Goal: Task Accomplishment & Management: Use online tool/utility

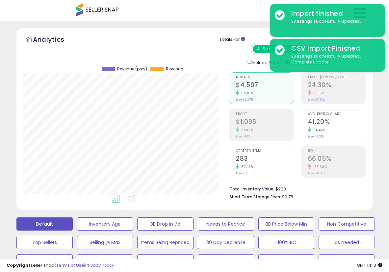
scroll to position [141, 0]
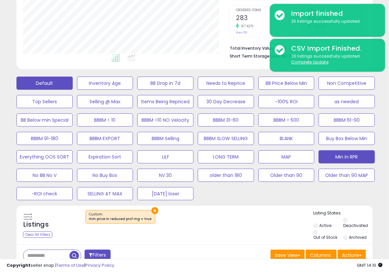
click at [46, 80] on button "Default" at bounding box center [44, 83] width 56 height 13
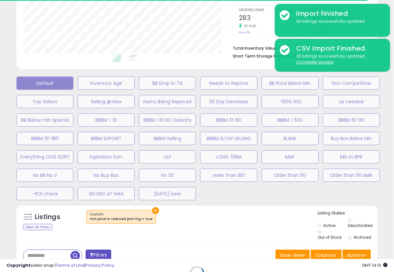
select select "**"
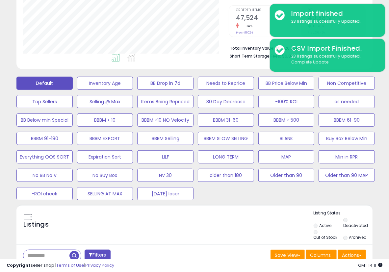
scroll to position [250, 0]
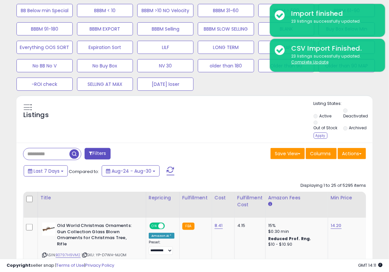
click at [322, 133] on div "Apply" at bounding box center [320, 136] width 14 height 6
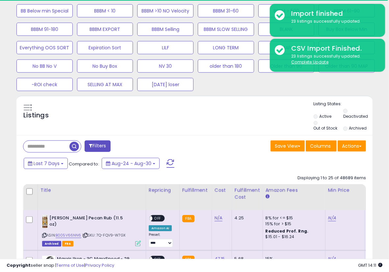
scroll to position [328723, 328652]
click at [43, 141] on input "text" at bounding box center [46, 147] width 46 height 12
paste input "**********"
type input "**********"
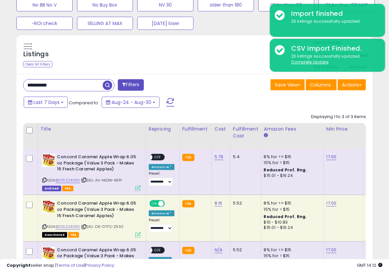
scroll to position [359, 0]
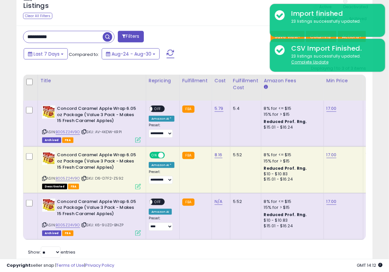
click at [206, 34] on div "Save View Save As New View Update Current View Columns Actions Import Export Vi…" at bounding box center [282, 37] width 176 height 13
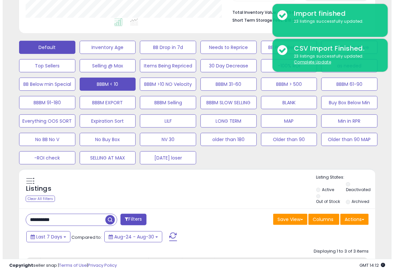
scroll to position [140, 0]
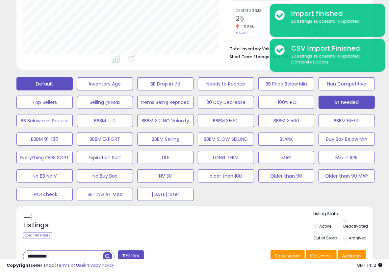
click at [354, 103] on button "as needed" at bounding box center [346, 102] width 56 height 13
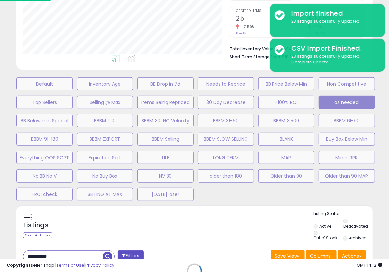
scroll to position [135, 208]
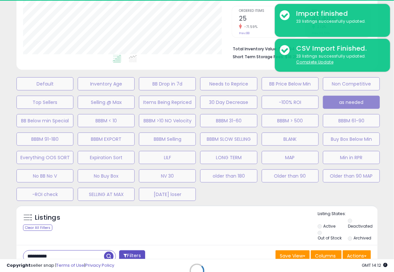
select select "**"
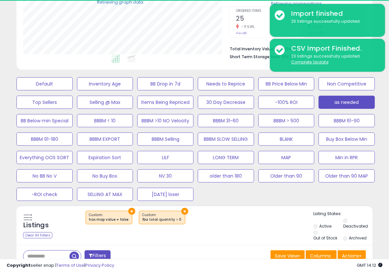
scroll to position [328723, 328652]
click at [255, 216] on div "× ×" at bounding box center [195, 220] width 236 height 18
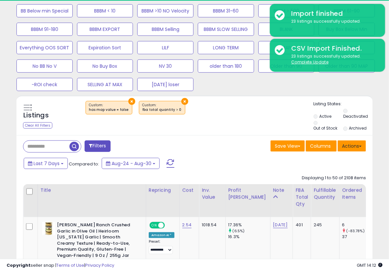
click at [367, 143] on div "Save View Save As New View Columns Actions Import" at bounding box center [282, 146] width 176 height 13
click at [359, 147] on button "Actions" at bounding box center [351, 145] width 28 height 11
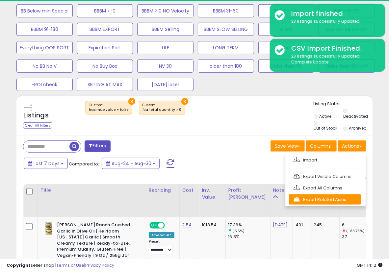
click at [333, 198] on link "Export Related Asins" at bounding box center [325, 199] width 72 height 10
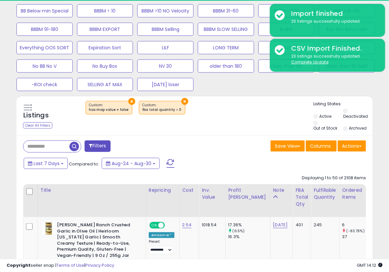
scroll to position [135, 206]
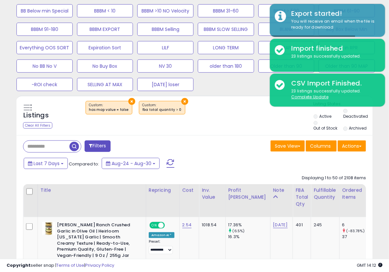
click at [221, 124] on div "Listings Clear All Filters × × Active" at bounding box center [194, 117] width 356 height 32
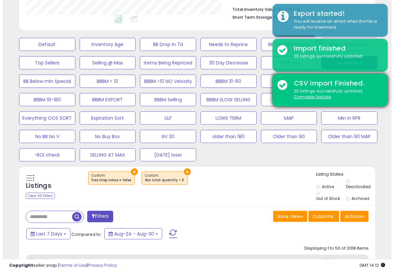
scroll to position [180, 0]
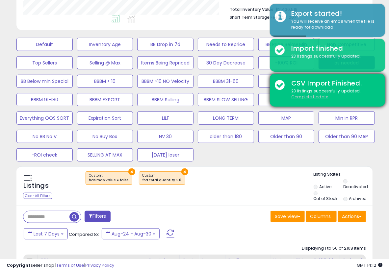
click at [299, 97] on u "Complete Update" at bounding box center [309, 97] width 37 height 6
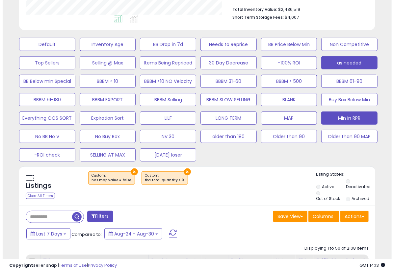
scroll to position [135, 206]
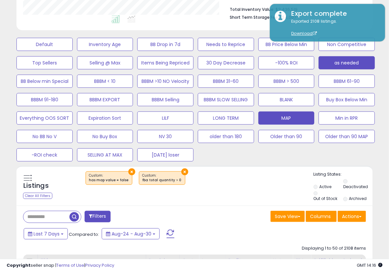
click at [288, 120] on button "MAP" at bounding box center [286, 117] width 56 height 13
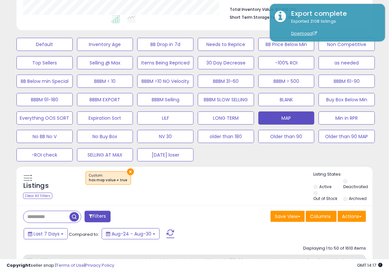
scroll to position [289, 0]
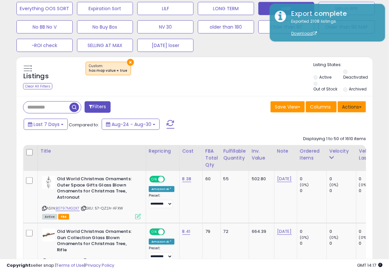
click at [353, 108] on button "Actions" at bounding box center [351, 106] width 28 height 11
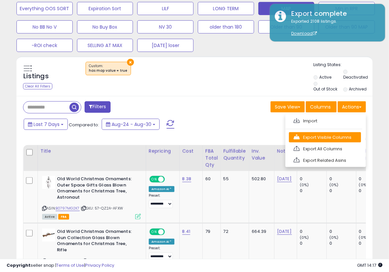
click at [326, 134] on link "Export Visible Columns" at bounding box center [325, 137] width 72 height 10
click at [326, 134] on div "Displaying 1 to 50 of 1610 items" at bounding box center [334, 139] width 63 height 13
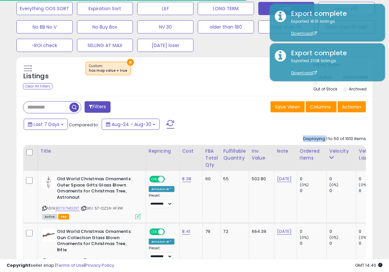
click at [239, 105] on div "Save View Save As New View Columns Actions Import" at bounding box center [282, 107] width 176 height 13
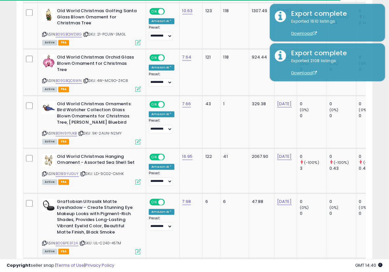
scroll to position [198, 0]
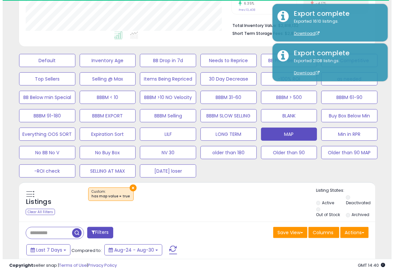
scroll to position [88, 0]
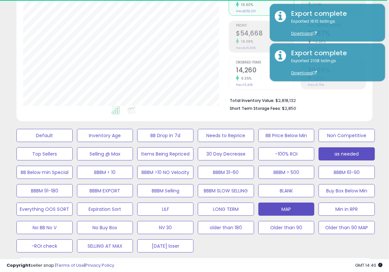
click at [362, 154] on button "as needed" at bounding box center [346, 153] width 56 height 13
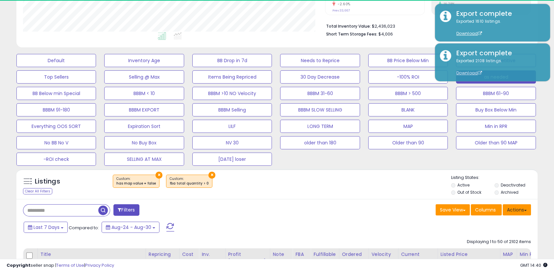
scroll to position [154, 0]
click at [388, 207] on button "Actions" at bounding box center [517, 209] width 28 height 11
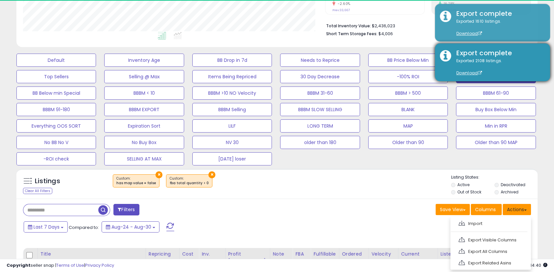
scroll to position [161, 0]
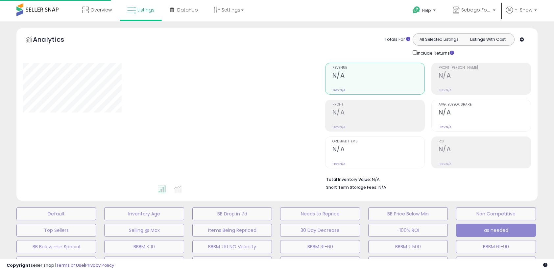
scroll to position [161, 0]
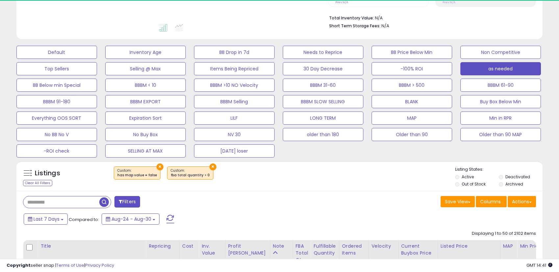
select select "**"
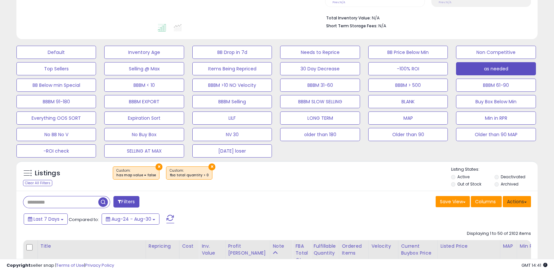
click at [521, 203] on button "Actions" at bounding box center [517, 201] width 28 height 11
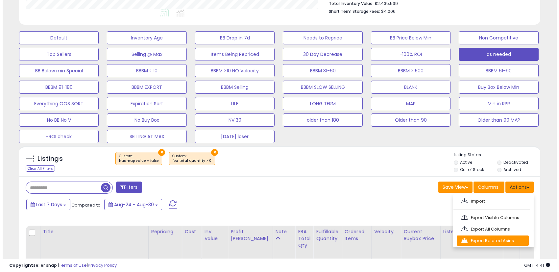
scroll to position [176, 0]
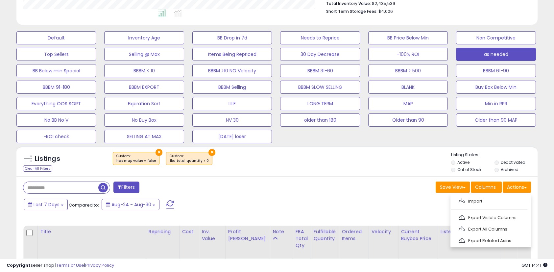
click at [399, 157] on div "× ×" at bounding box center [278, 161] width 346 height 18
click at [420, 105] on button "MAP" at bounding box center [408, 103] width 80 height 13
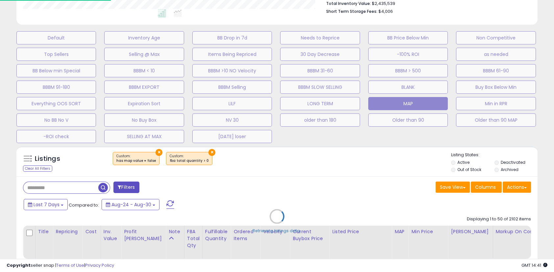
scroll to position [135, 305]
click at [388, 158] on div "Retrieving listings data.." at bounding box center [280, 221] width 536 height 157
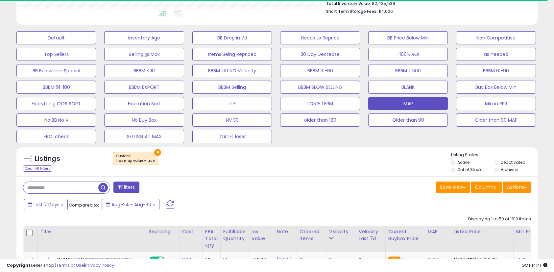
scroll to position [328723, 328556]
click at [507, 187] on button "Actions" at bounding box center [517, 187] width 28 height 11
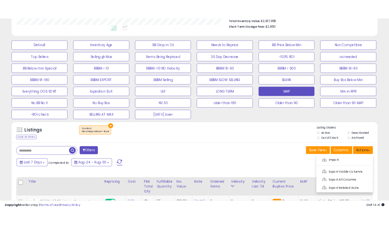
scroll to position [135, 302]
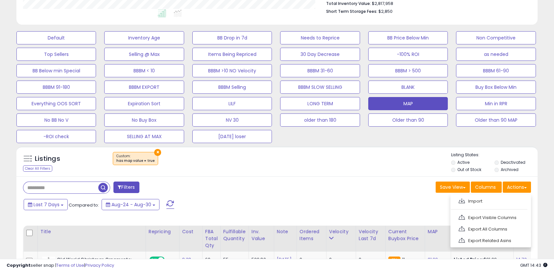
drag, startPoint x: 327, startPoint y: 172, endPoint x: 328, endPoint y: 148, distance: 23.7
click at [327, 172] on div "Listings Clear All Filters × Listing States:" at bounding box center [276, 163] width 521 height 22
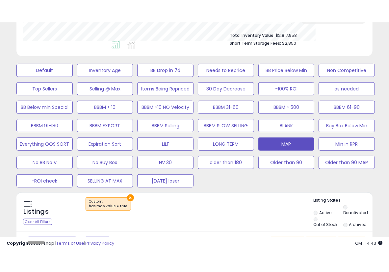
scroll to position [328723, 328652]
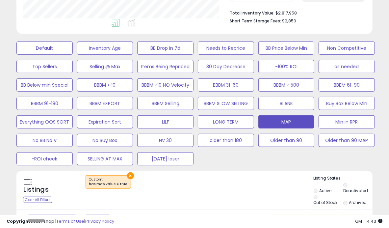
click at [206, 182] on div "×" at bounding box center [195, 184] width 236 height 18
click at [268, 161] on div "Default Inventory Age BB Drop in 7d Needs to Reprice BB Price Below Min Non Com…" at bounding box center [194, 101] width 372 height 129
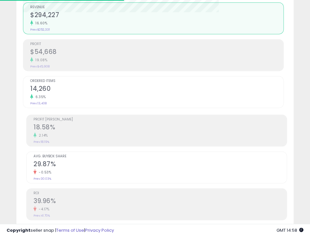
scroll to position [128, 274]
